Goal: Information Seeking & Learning: Learn about a topic

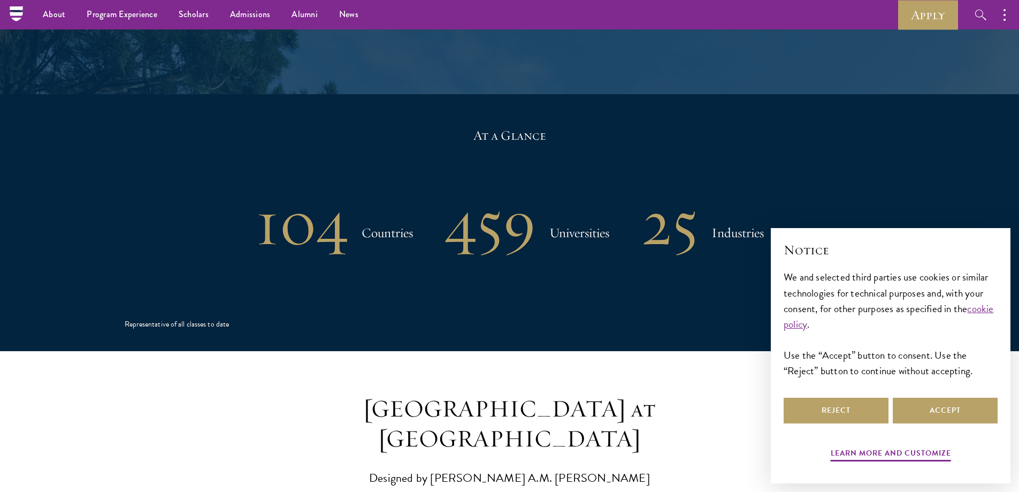
scroll to position [2140, 0]
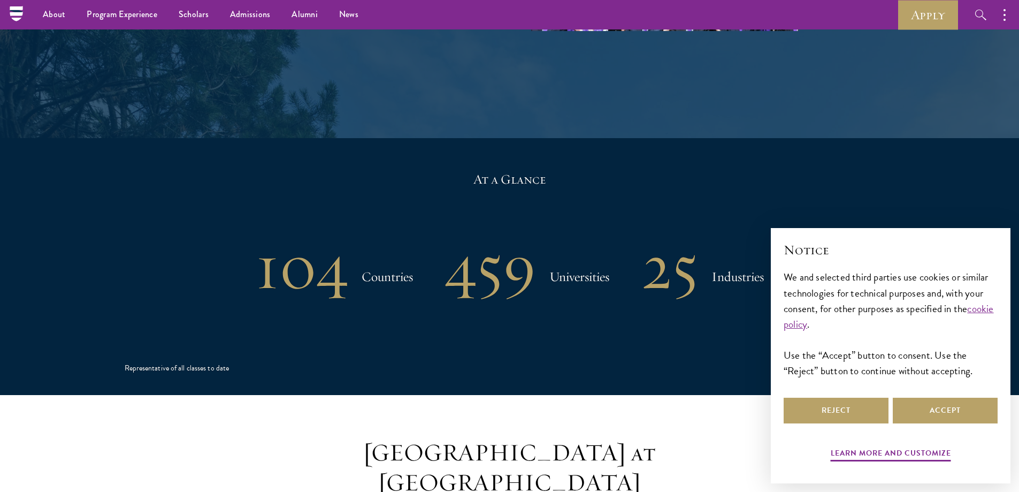
click at [976, 14] on icon "button" at bounding box center [981, 15] width 13 height 13
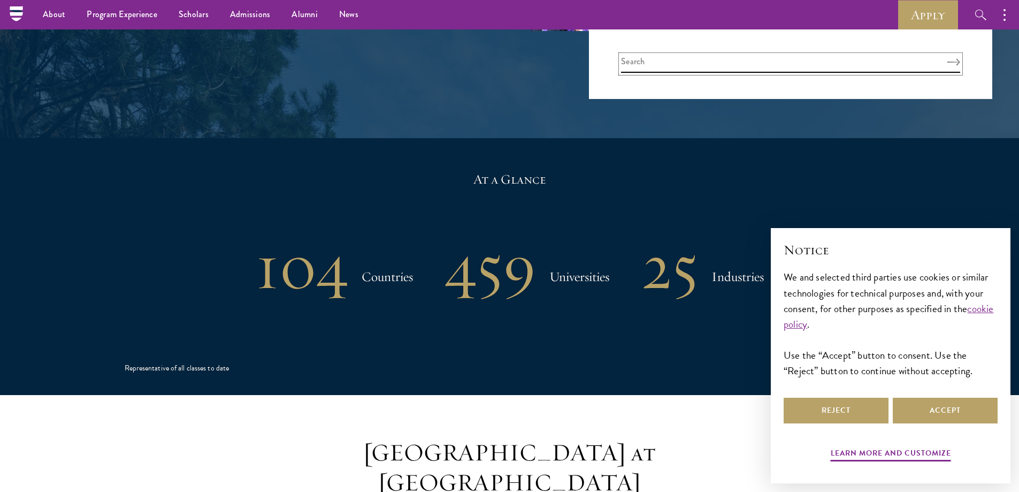
click at [768, 66] on input "search" at bounding box center [790, 64] width 339 height 18
type input "mission"
click at [947, 58] on button "Search" at bounding box center [953, 61] width 13 height 7
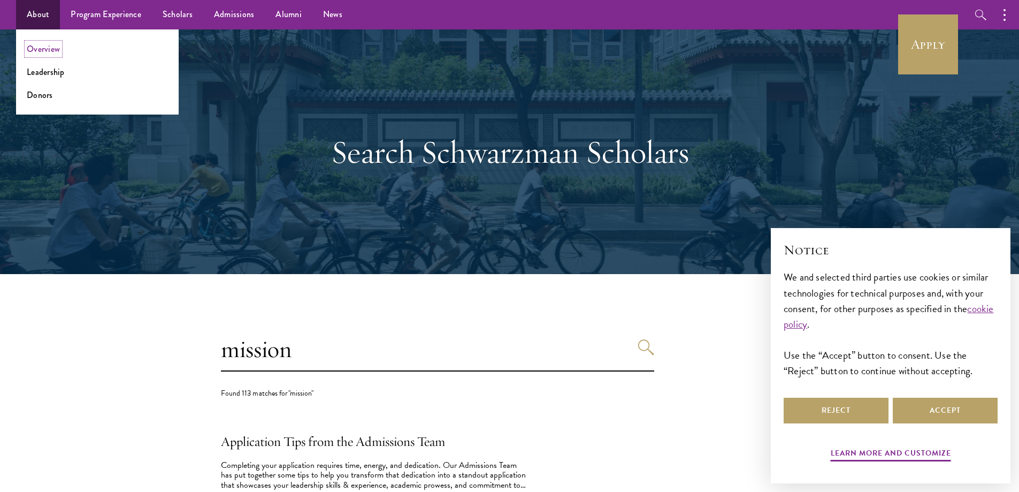
click at [42, 48] on link "Overview" at bounding box center [43, 49] width 33 height 12
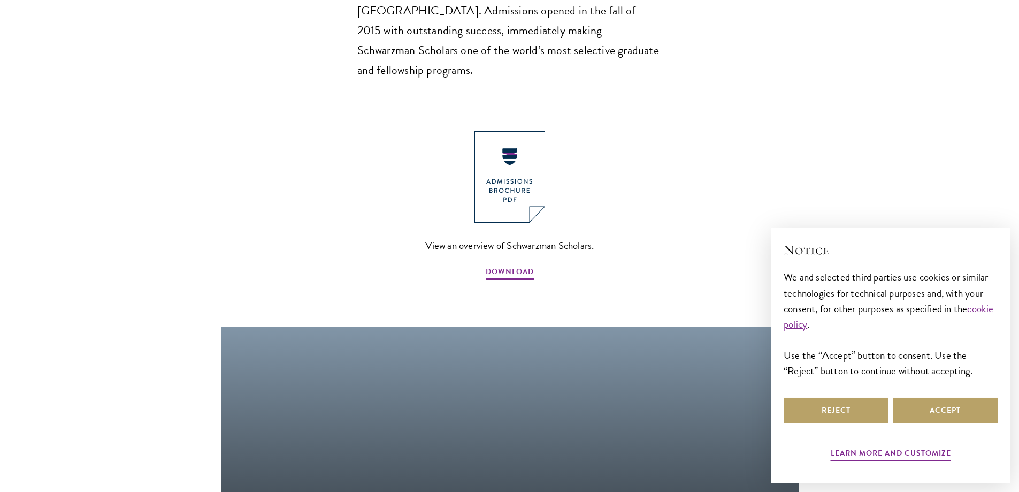
scroll to position [1123, 0]
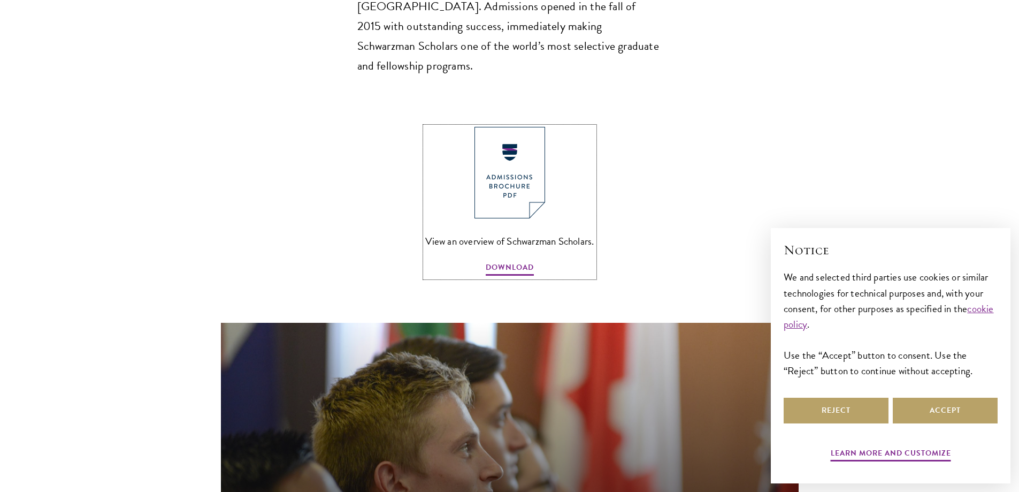
click at [503, 132] on img at bounding box center [510, 172] width 71 height 91
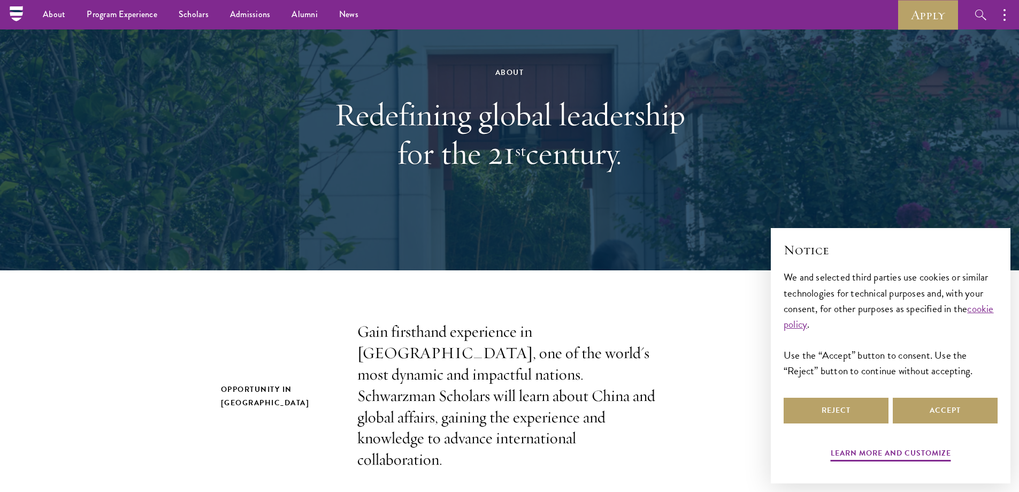
scroll to position [0, 0]
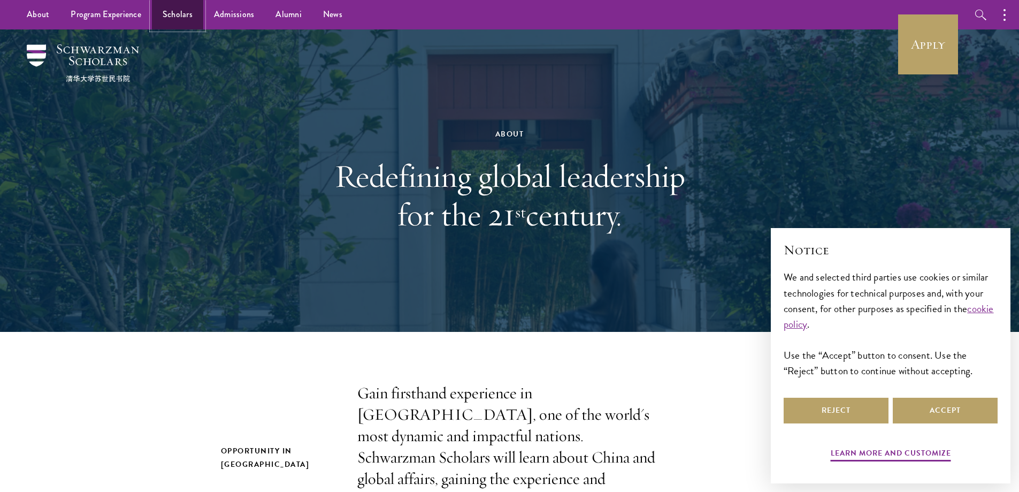
click at [164, 11] on link "Scholars" at bounding box center [177, 14] width 51 height 29
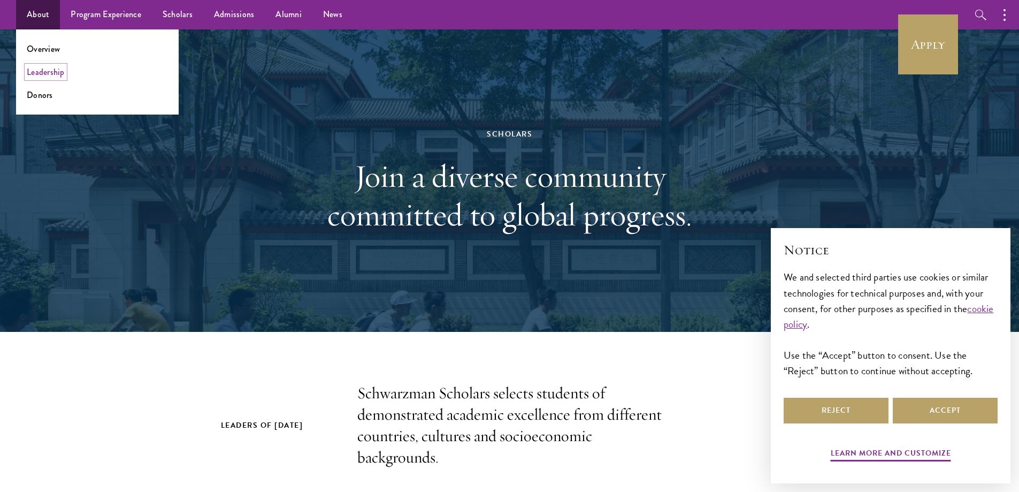
click at [37, 73] on link "Leadership" at bounding box center [46, 72] width 38 height 12
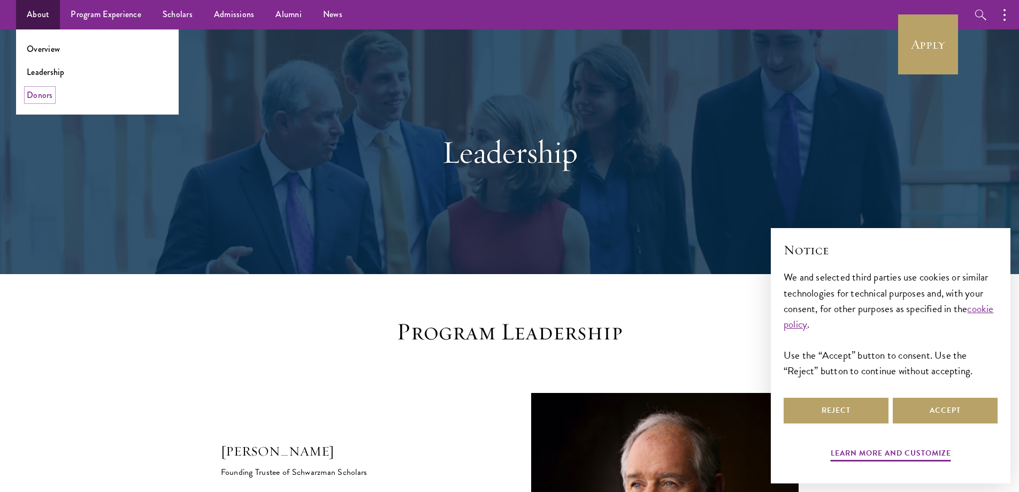
click at [37, 94] on link "Donors" at bounding box center [40, 95] width 26 height 12
